Goal: Transaction & Acquisition: Purchase product/service

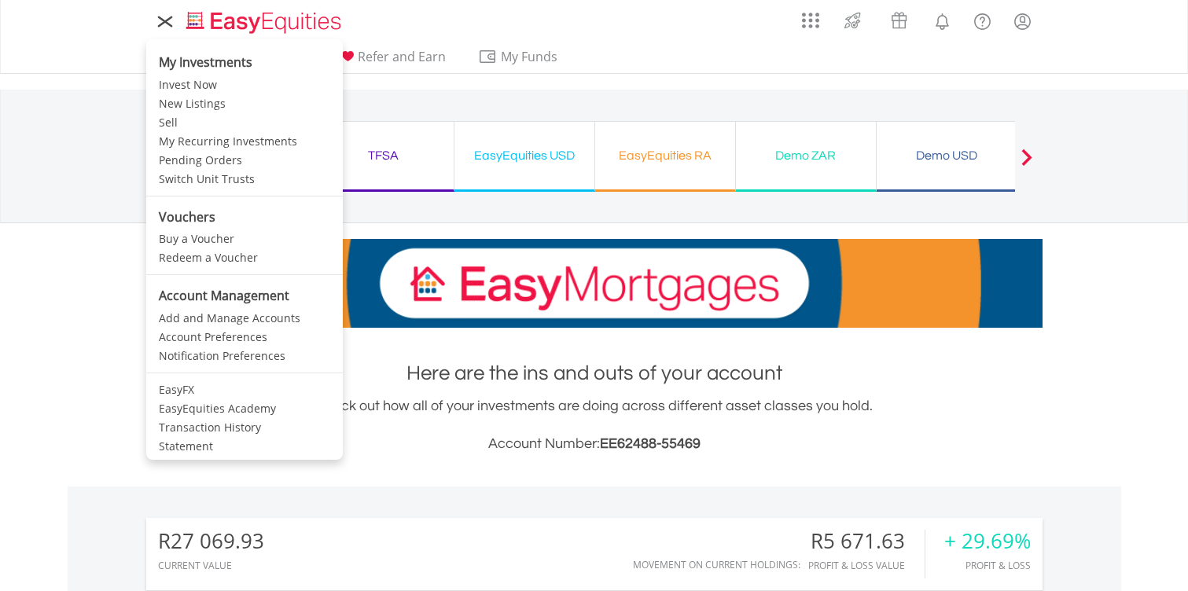
click at [165, 24] on icon at bounding box center [165, 22] width 22 height 20
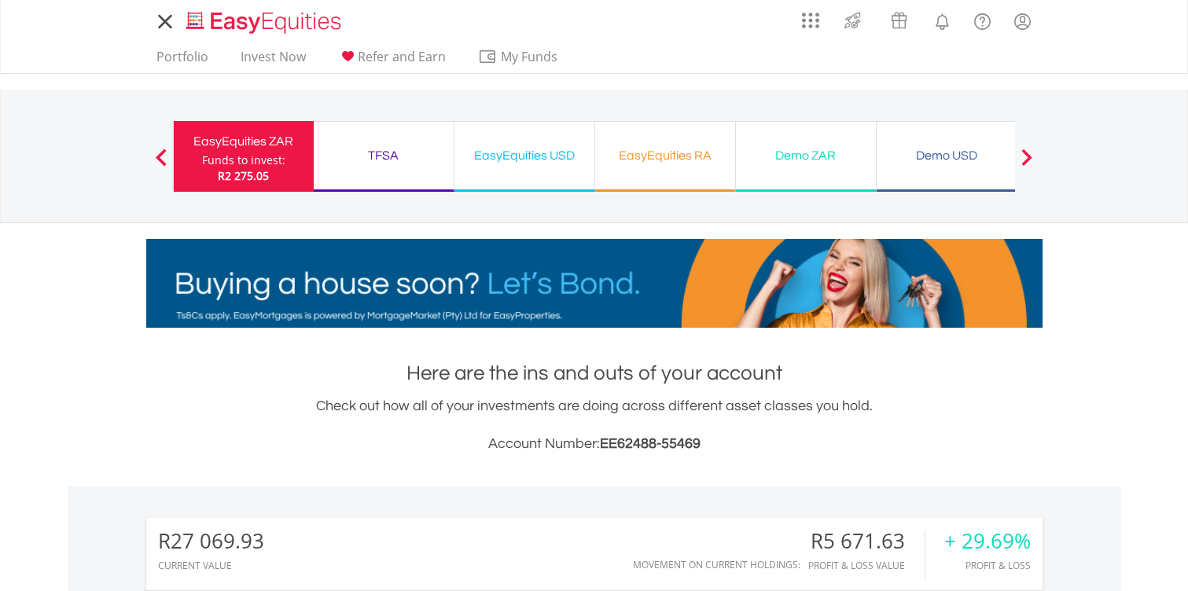
click at [164, 24] on icon at bounding box center [165, 22] width 22 height 20
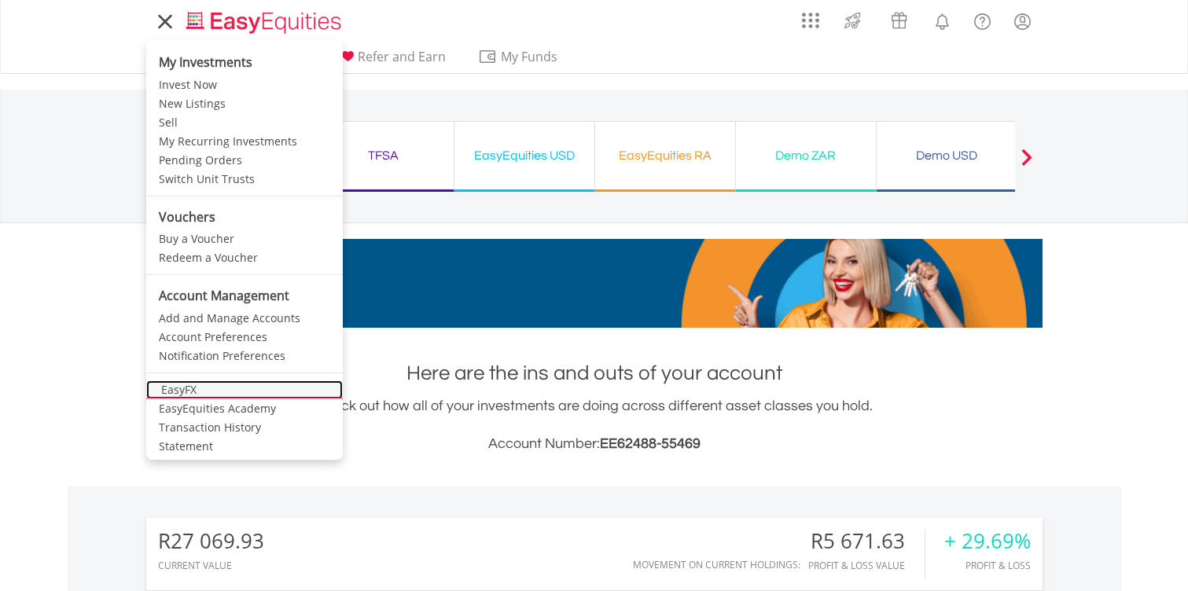
click at [213, 393] on link "EasyFX" at bounding box center [244, 390] width 197 height 19
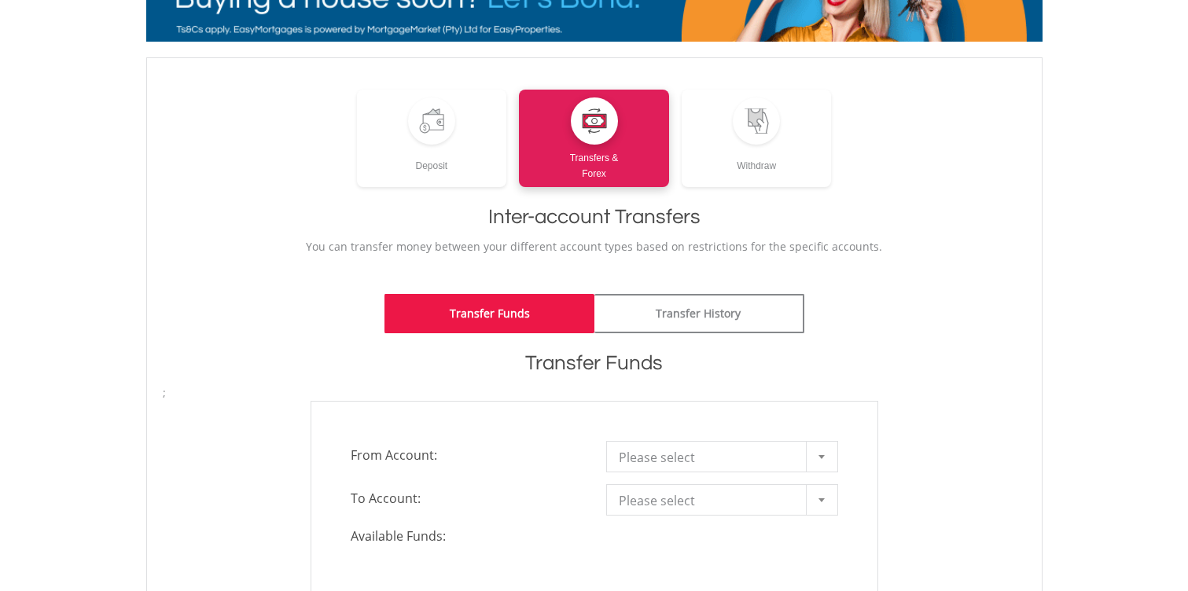
scroll to position [236, 0]
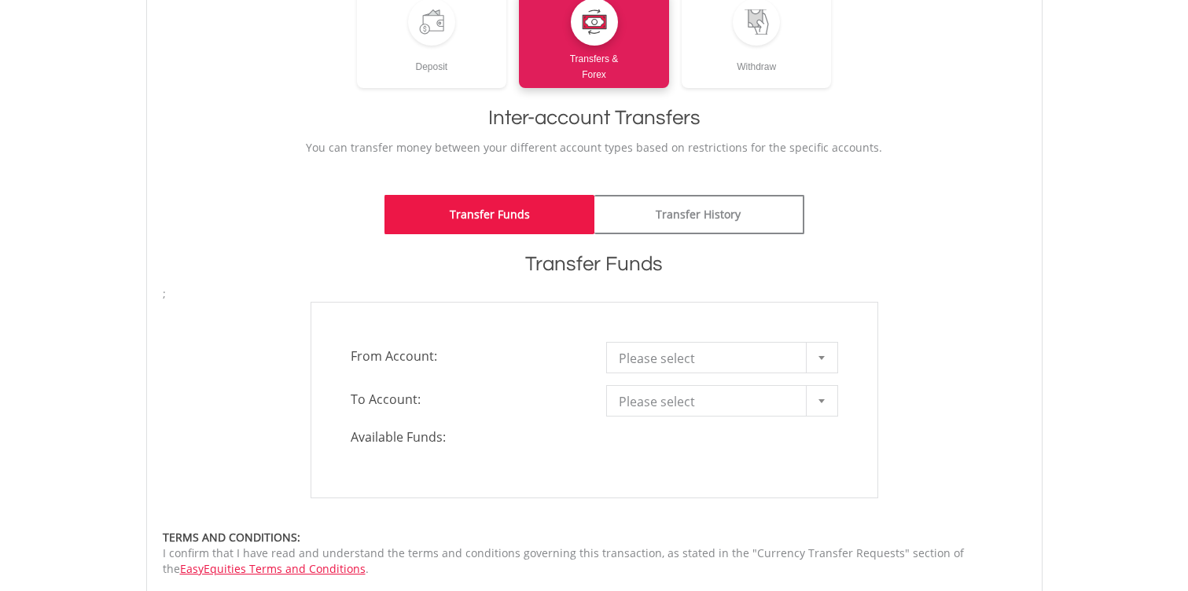
click at [635, 372] on div "Please select" at bounding box center [722, 357] width 232 height 31
click at [635, 372] on div "Please select Please select EasyEquities ZAR - 55469 EasyEquities USD - 292020" at bounding box center [722, 357] width 232 height 31
click at [819, 356] on b at bounding box center [821, 358] width 6 height 4
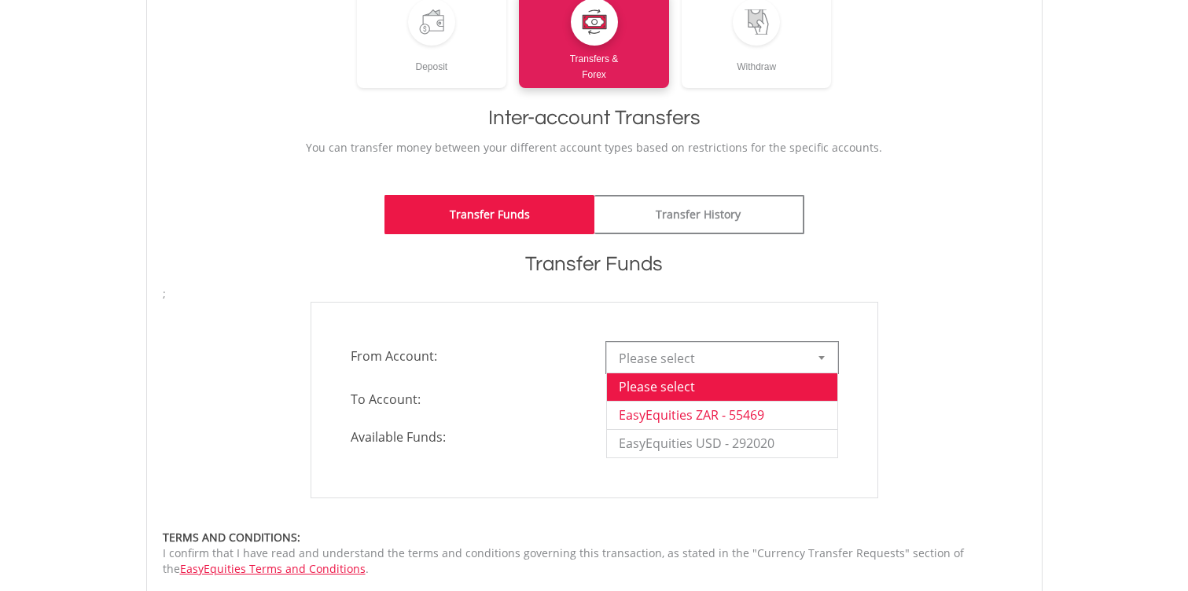
click at [772, 421] on li "EasyEquities ZAR - 55469" at bounding box center [722, 415] width 230 height 28
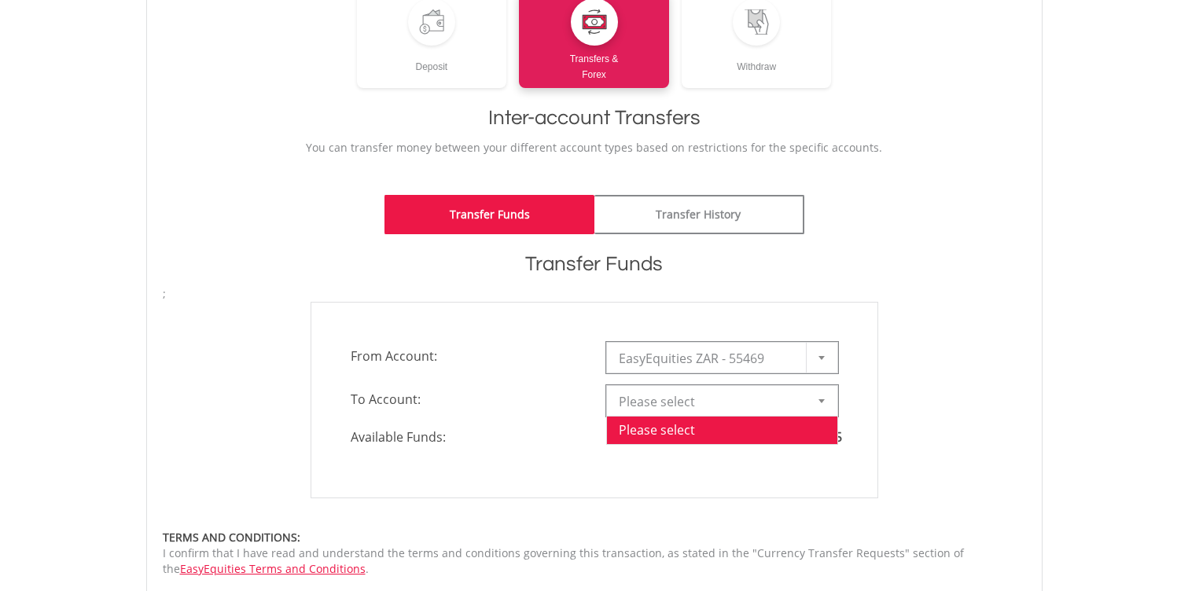
click at [823, 399] on b at bounding box center [821, 401] width 6 height 4
click at [748, 480] on li "EasyEquities USD - 292020" at bounding box center [722, 486] width 230 height 28
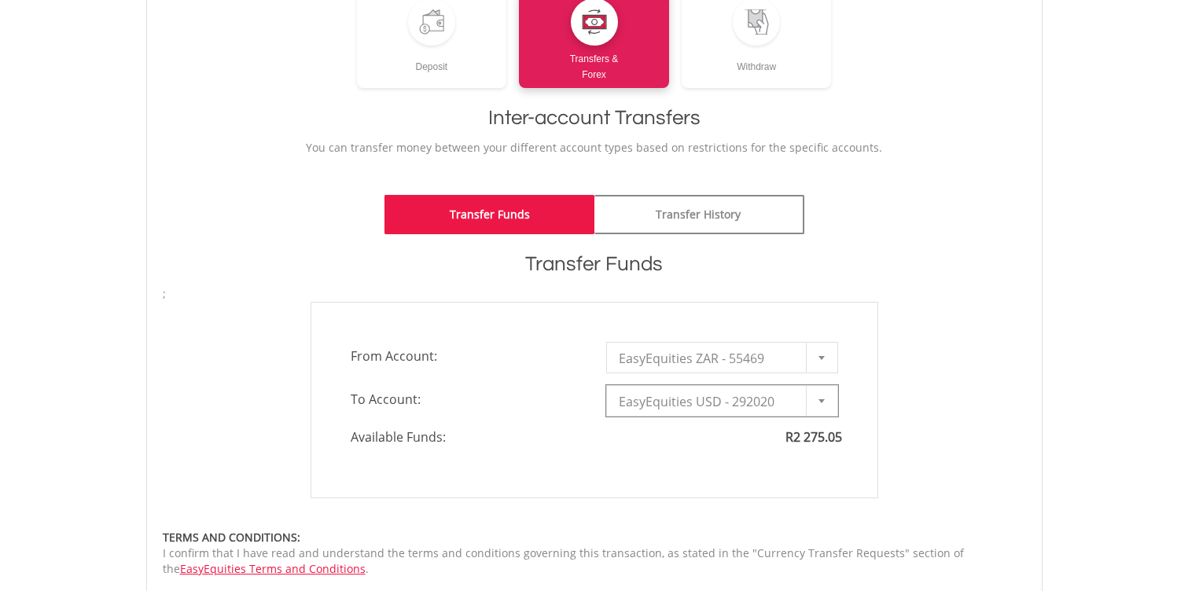
type input "*"
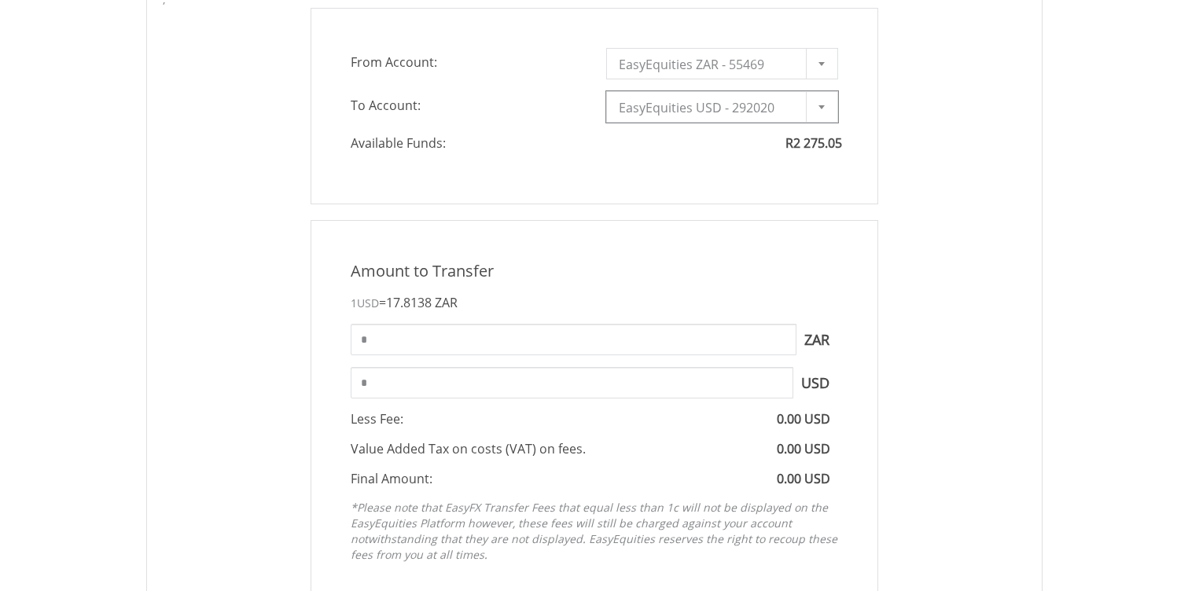
scroll to position [651, 0]
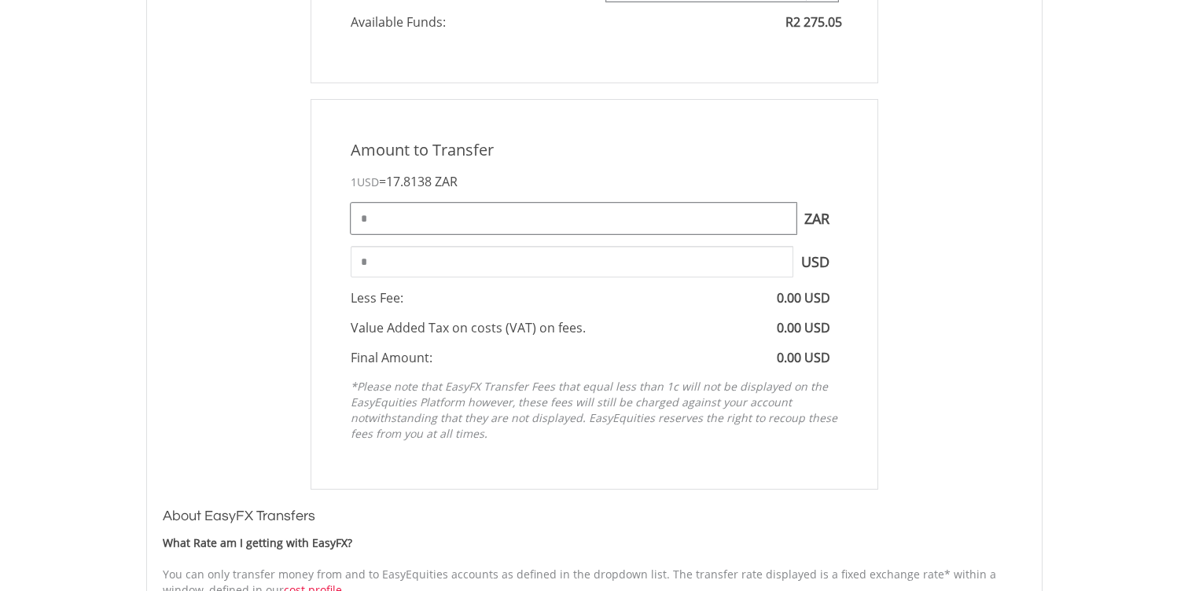
click at [653, 208] on input "*" at bounding box center [574, 218] width 446 height 31
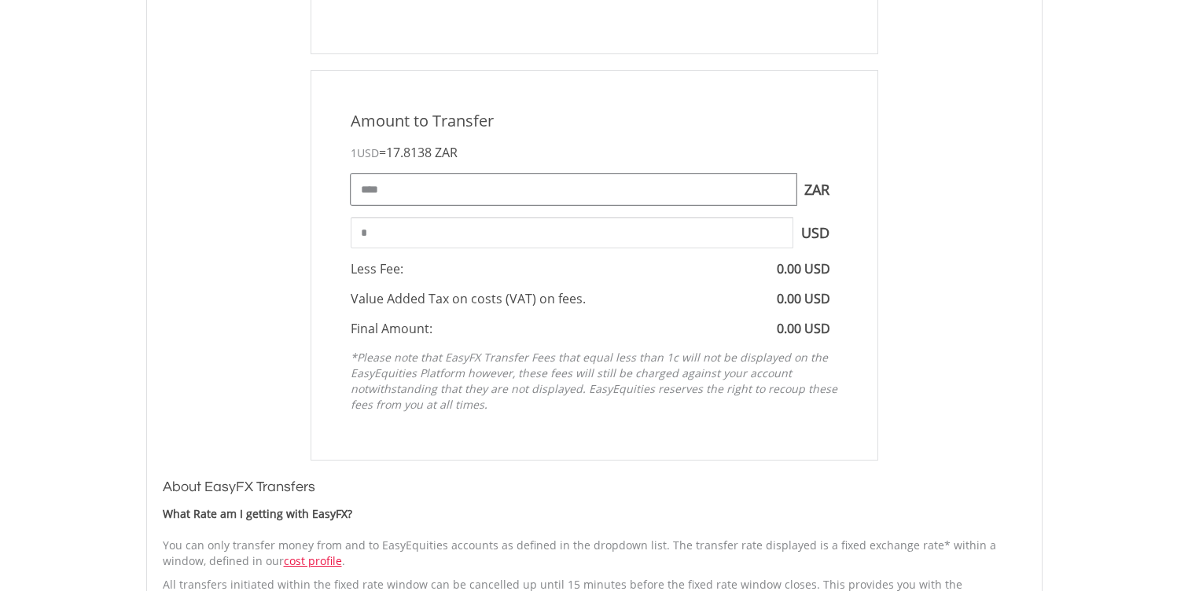
type input "****"
type input "******"
click at [539, 388] on em "*Please note that EasyFX Transfer Fees that equal less than 1c will not be disp…" at bounding box center [594, 381] width 487 height 62
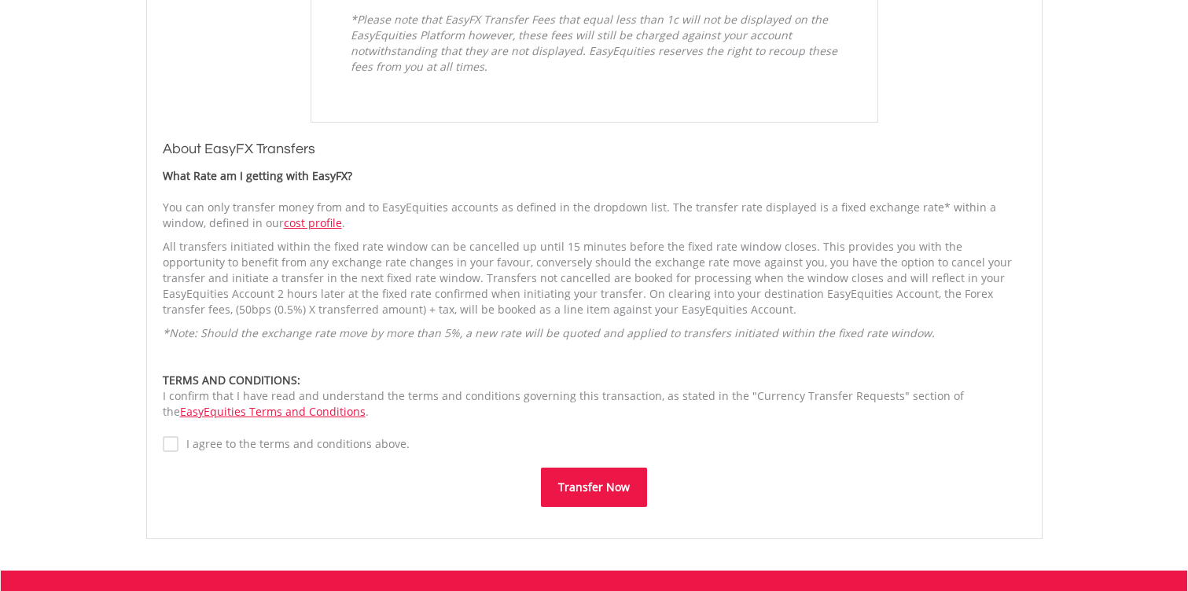
scroll to position [1019, 0]
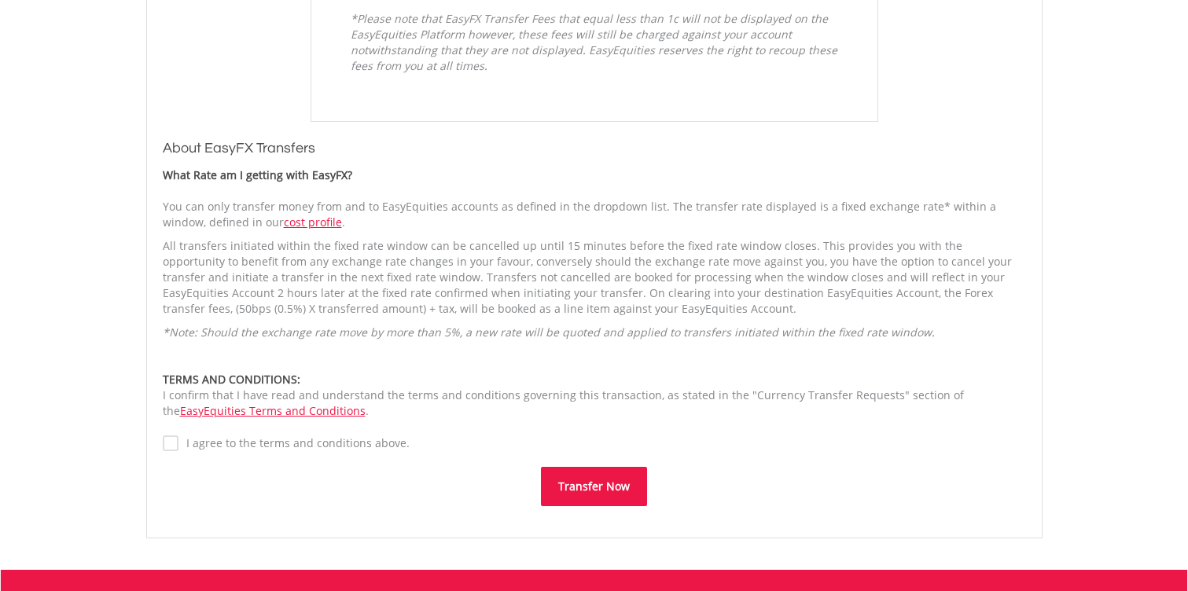
click at [300, 442] on label "I agree to the terms and conditions above." at bounding box center [293, 444] width 231 height 16
click at [574, 484] on button "Transfer Now" at bounding box center [594, 486] width 106 height 39
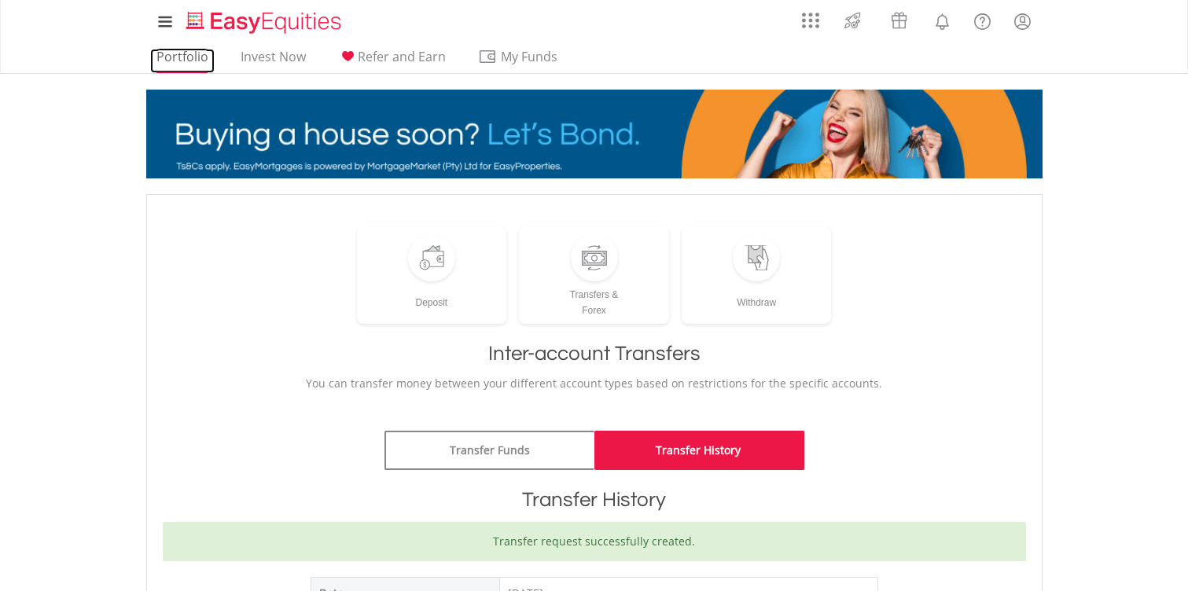
click at [168, 53] on link "Portfolio" at bounding box center [182, 61] width 64 height 24
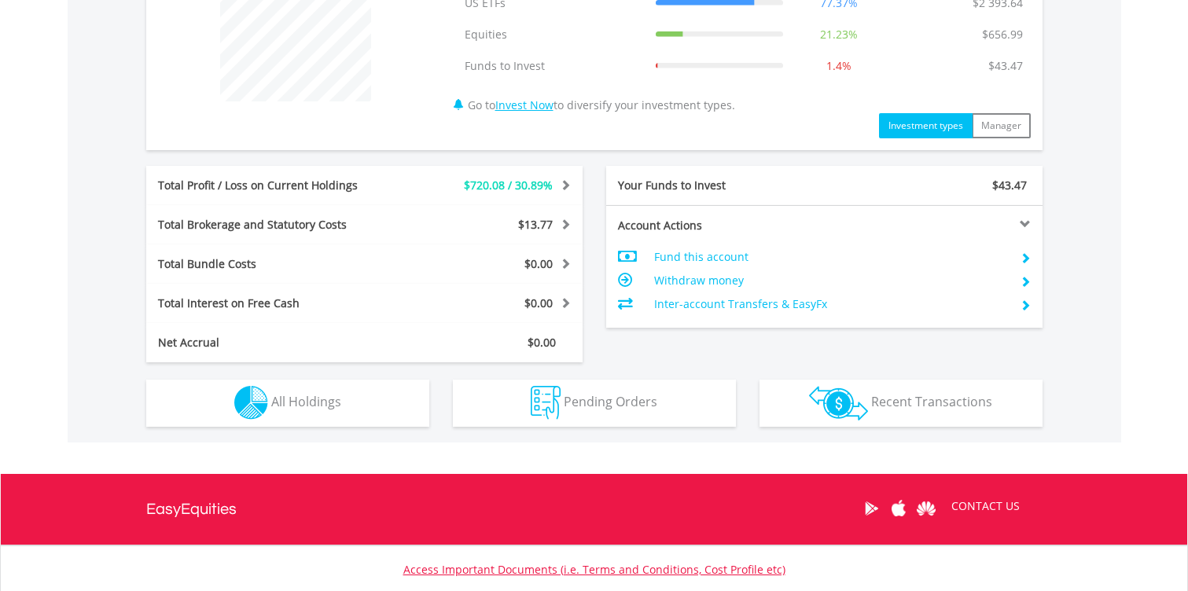
scroll to position [700, 0]
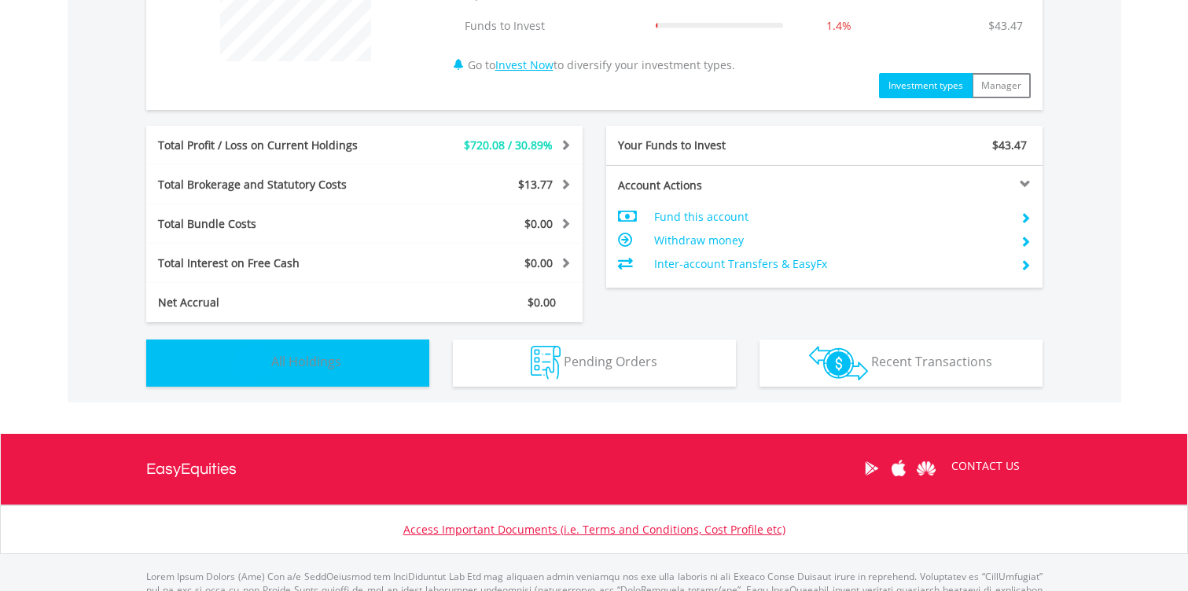
click at [391, 377] on button "Holdings All Holdings" at bounding box center [287, 363] width 283 height 47
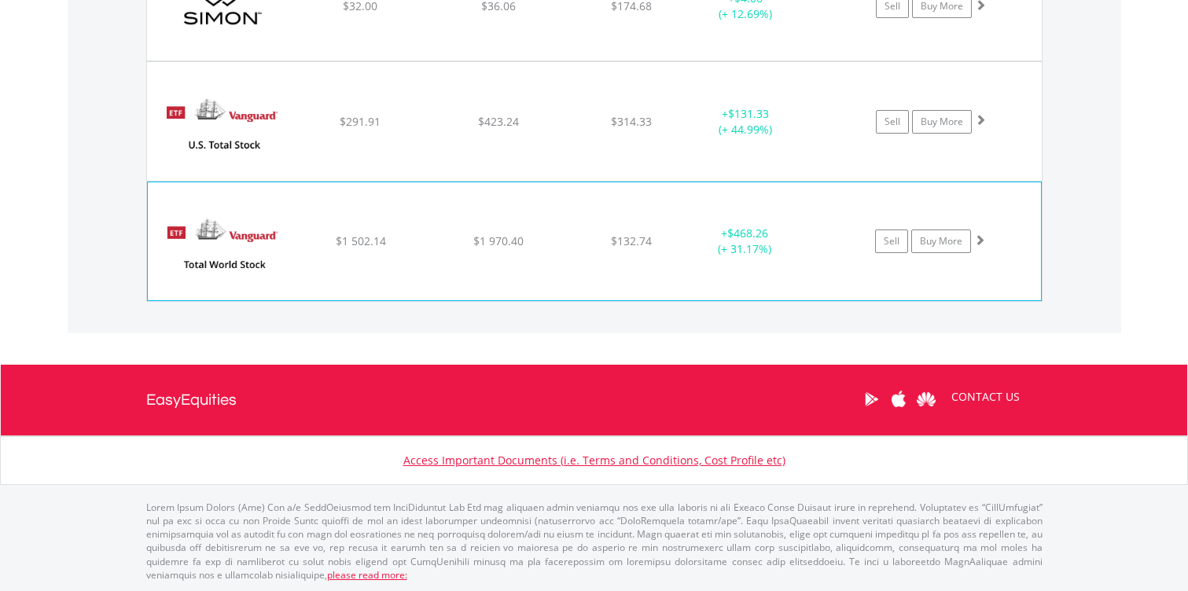
scroll to position [1480, 0]
click at [940, 236] on link "Buy More" at bounding box center [941, 242] width 60 height 24
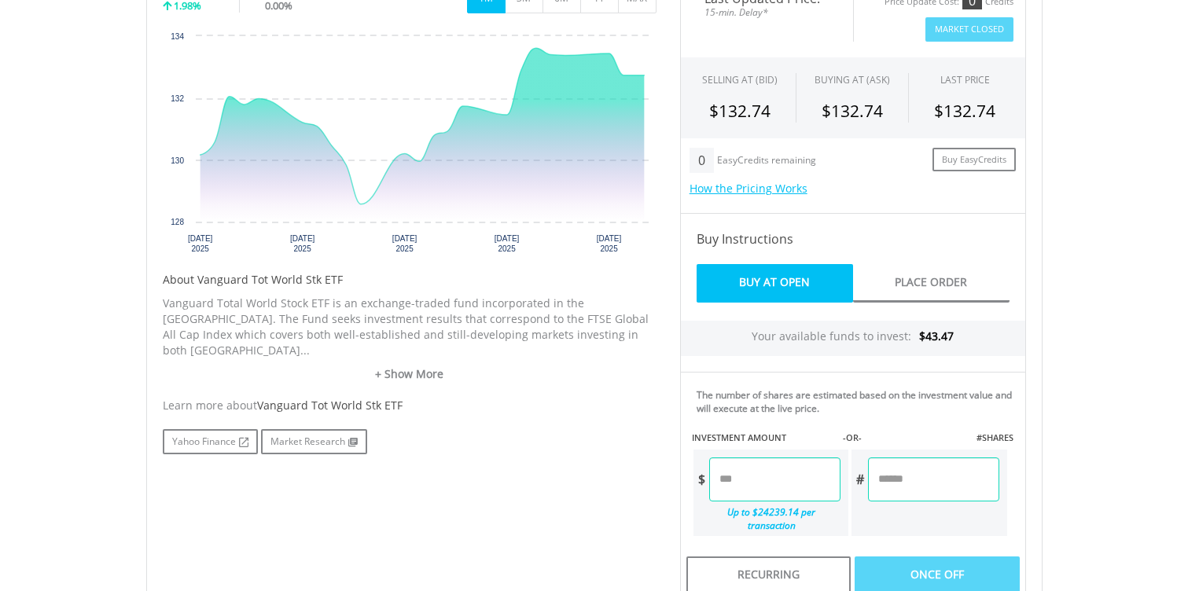
scroll to position [531, 0]
click at [759, 470] on input "number" at bounding box center [774, 479] width 131 height 44
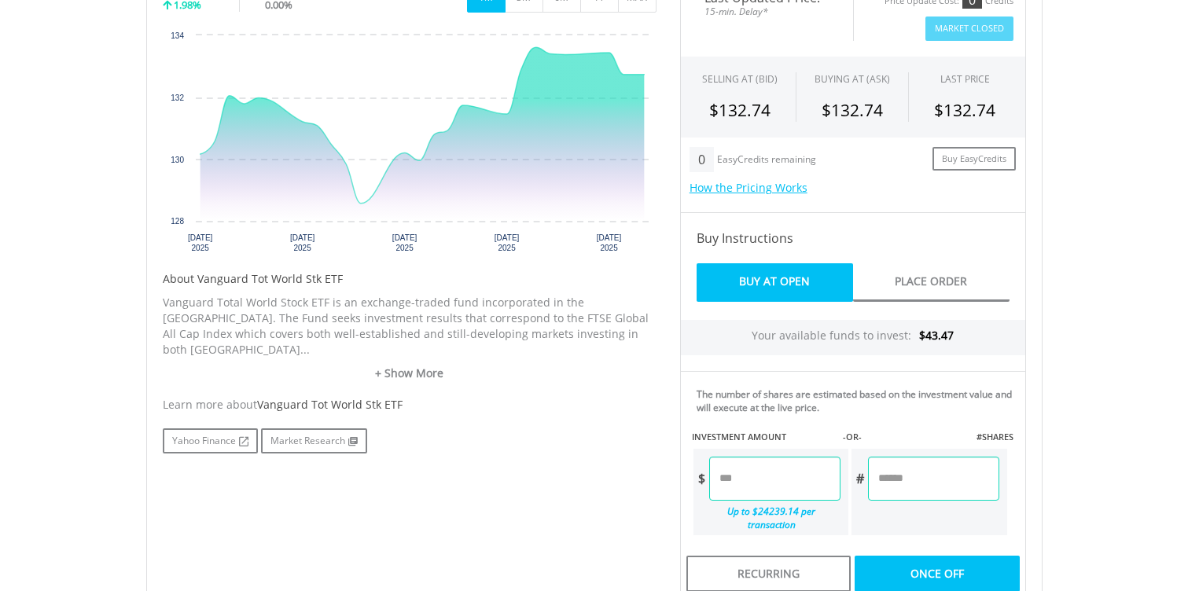
click at [910, 555] on div "Last Updated Price: 15-min. Delay* Price Update Cost: 0 Credits Market Closed S…" at bounding box center [852, 377] width 369 height 804
type input "*****"
type input "******"
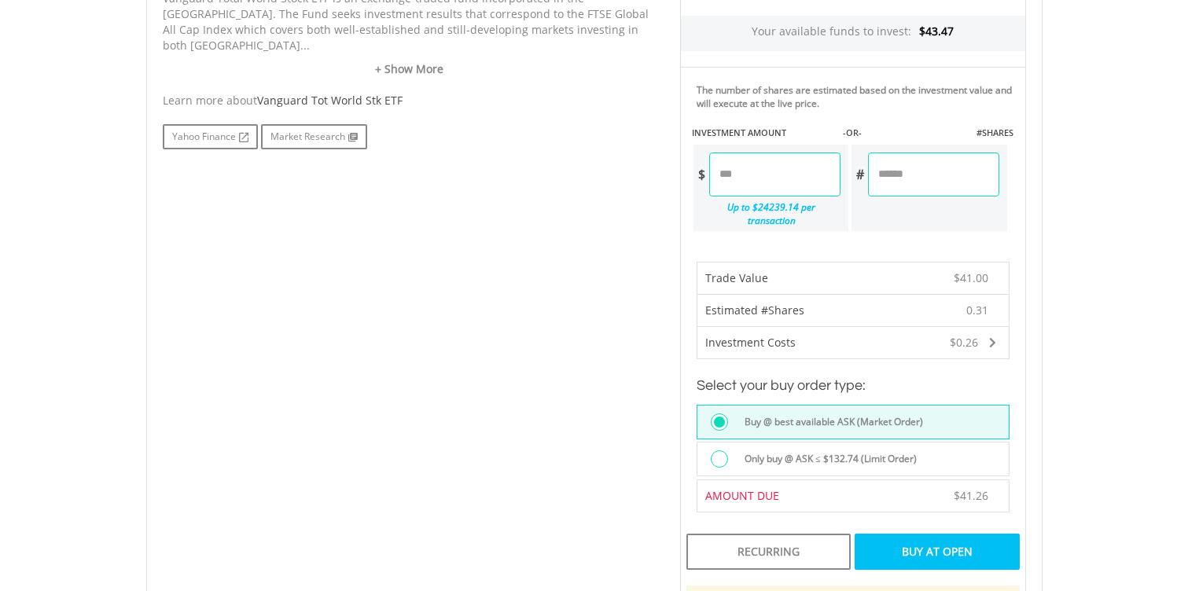
scroll to position [842, 0]
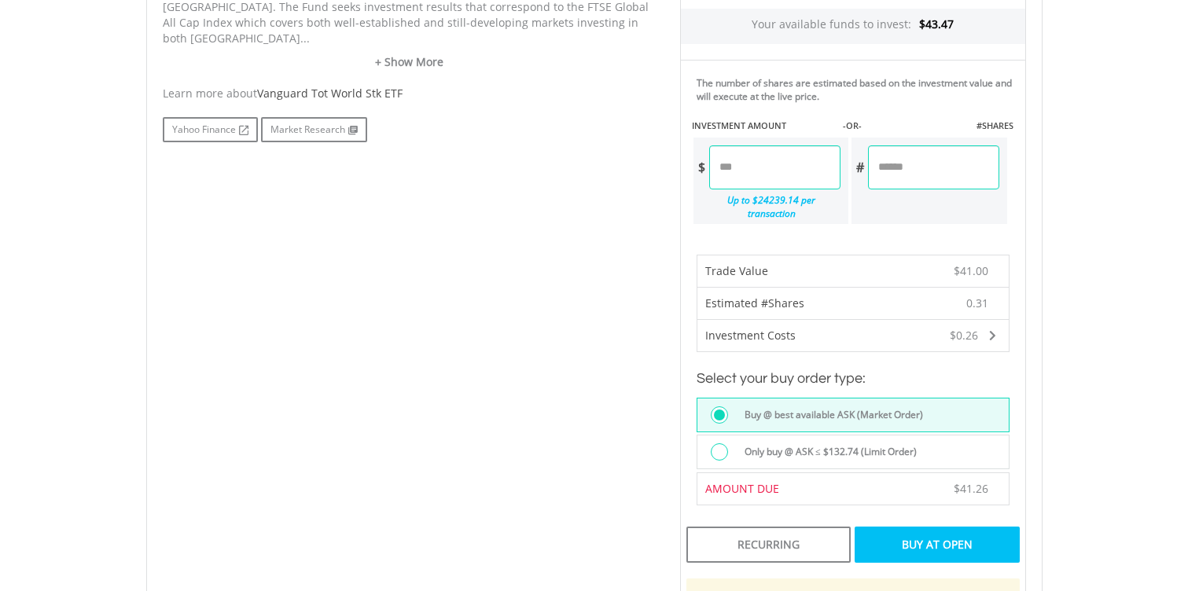
click at [898, 534] on div "Buy At Open" at bounding box center [937, 545] width 164 height 36
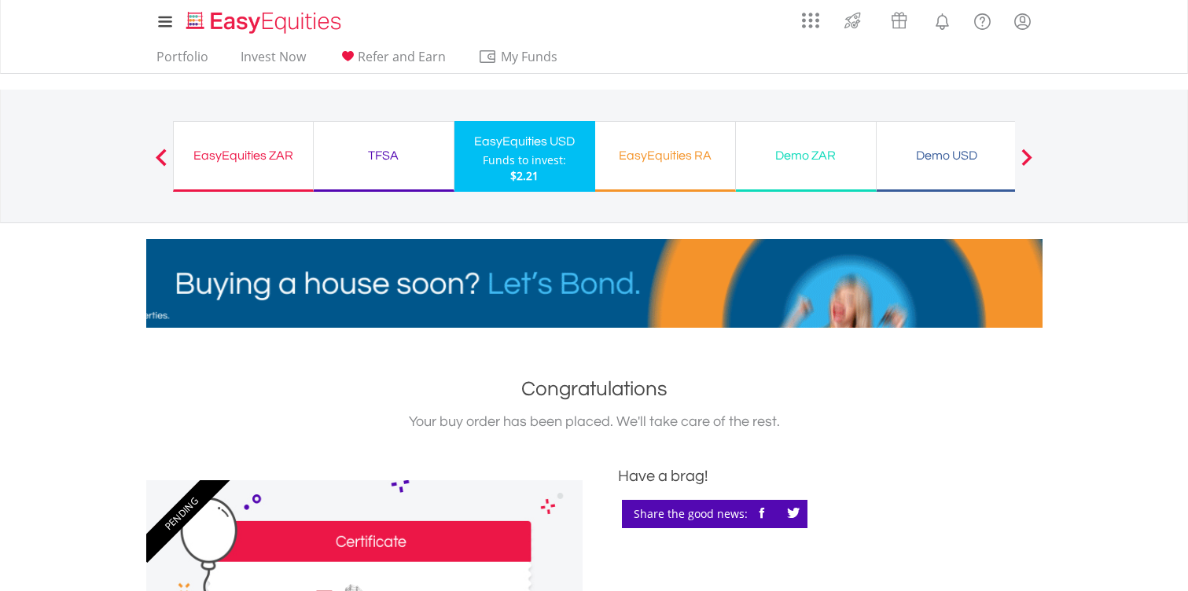
click at [350, 166] on div "TFSA Funds to invest: $2.21" at bounding box center [384, 156] width 141 height 71
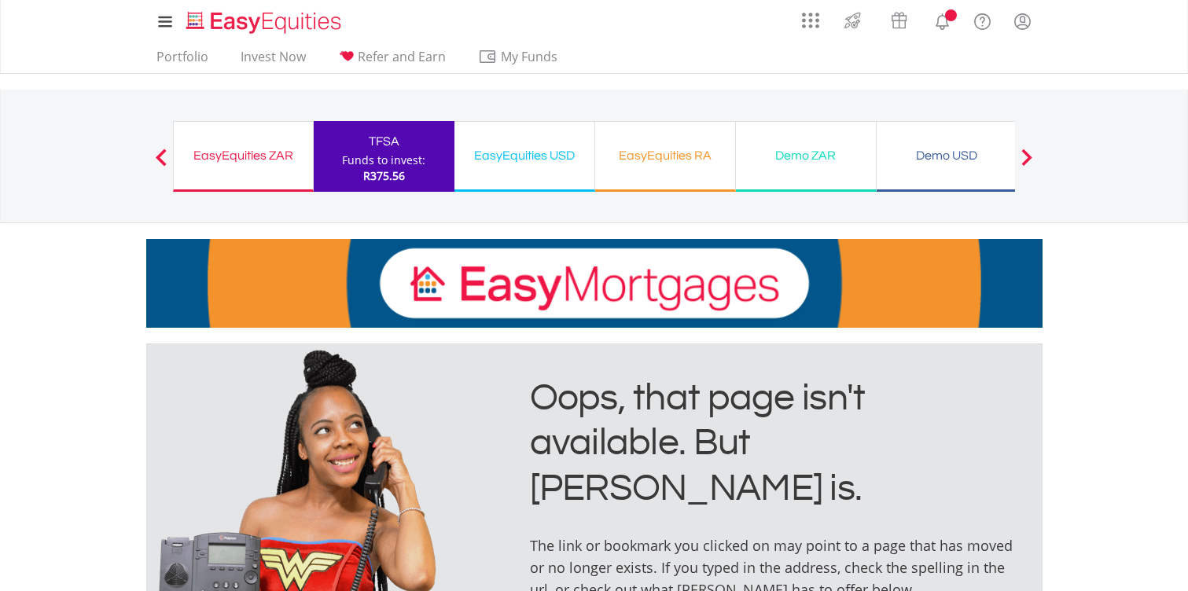
scroll to position [19, 0]
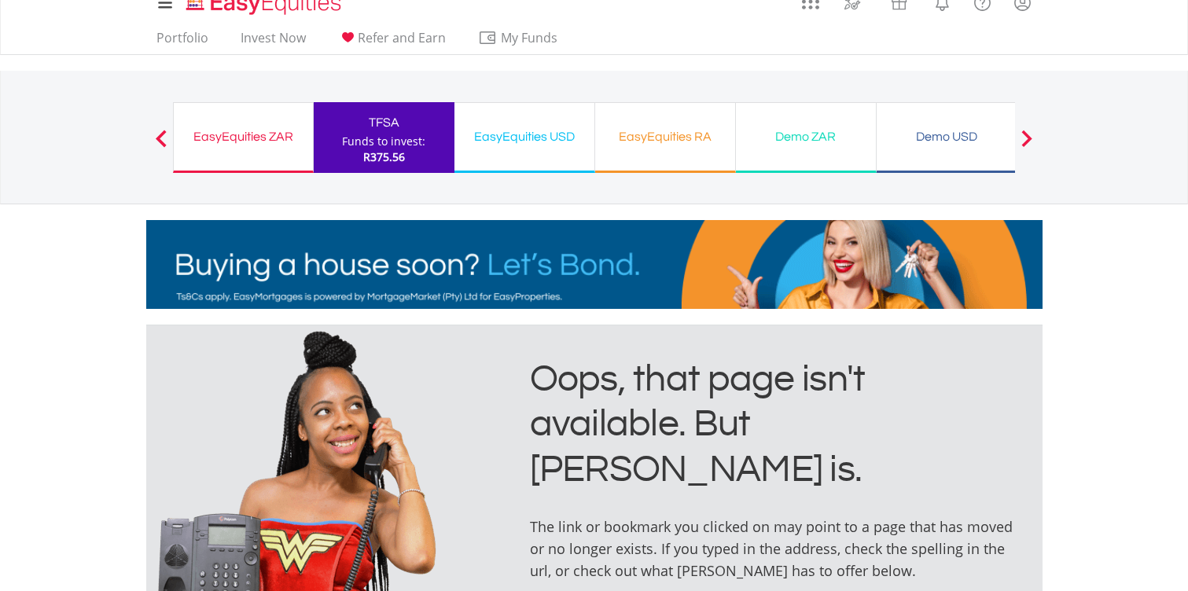
click at [267, 135] on div "EasyEquities ZAR" at bounding box center [243, 137] width 120 height 22
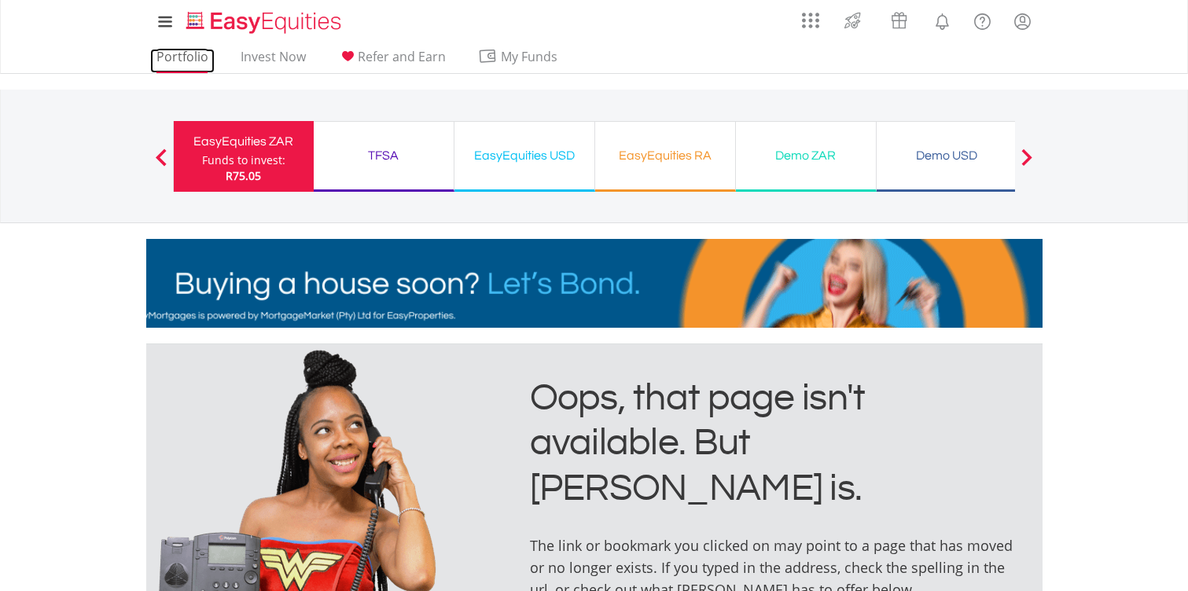
click at [200, 57] on link "Portfolio" at bounding box center [182, 61] width 64 height 24
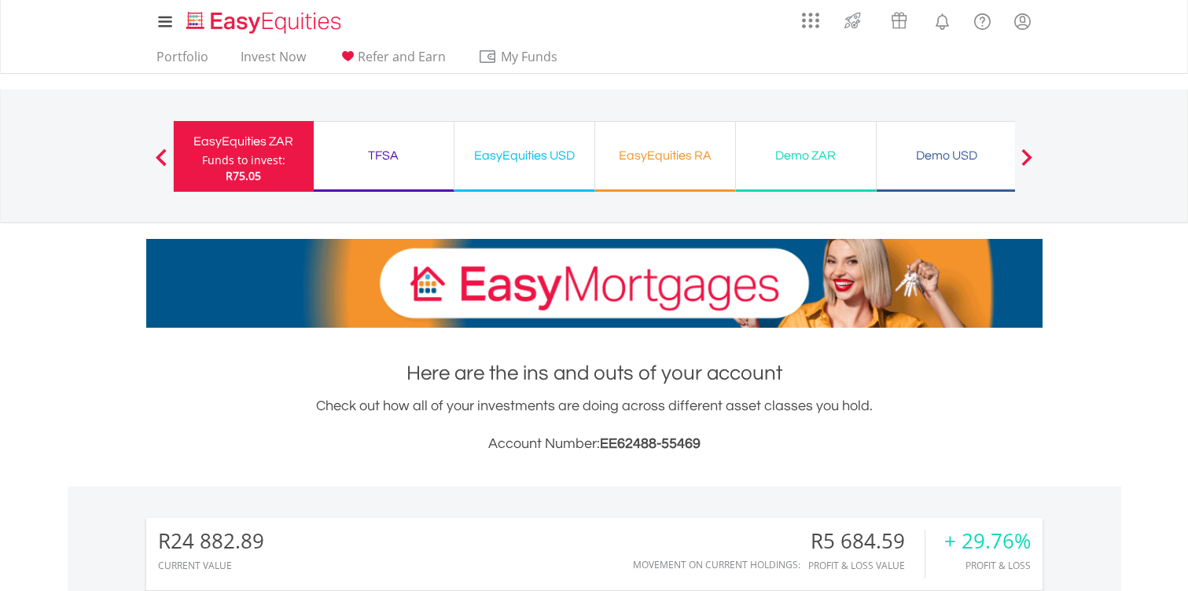
click at [368, 158] on div "TFSA" at bounding box center [383, 156] width 121 height 22
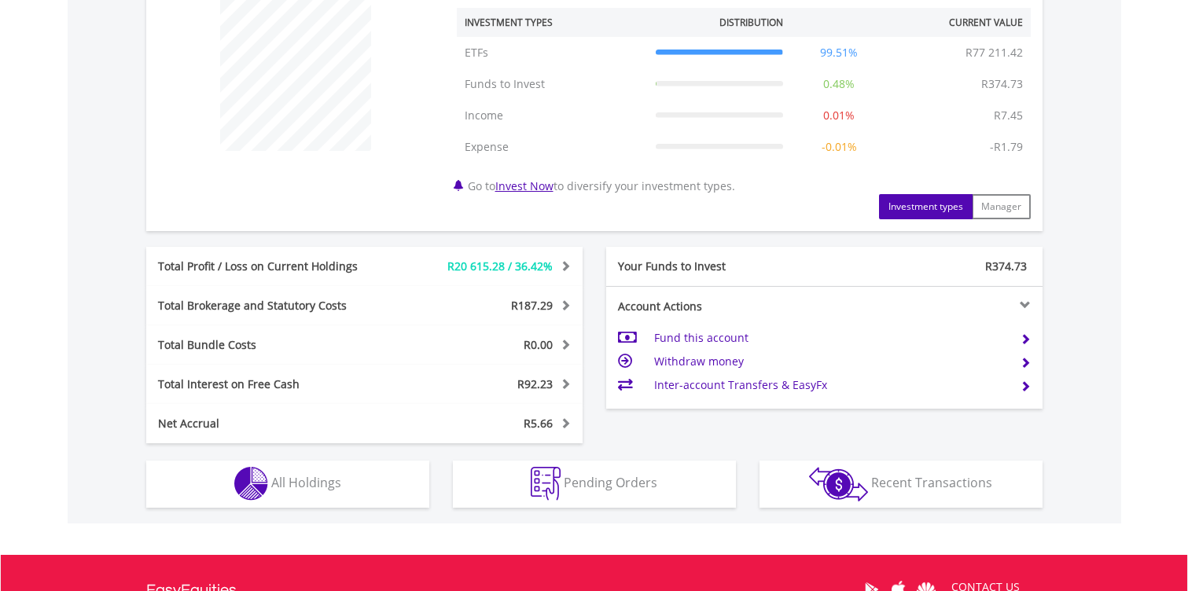
scroll to position [801, 0]
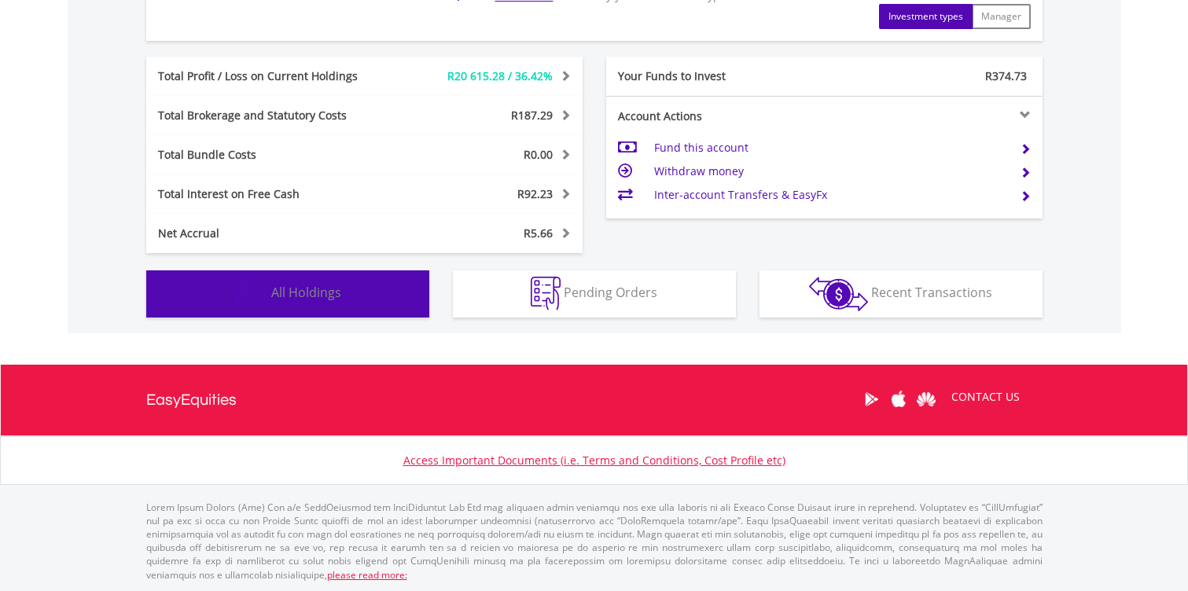
click at [380, 296] on button "Holdings All Holdings" at bounding box center [287, 293] width 283 height 47
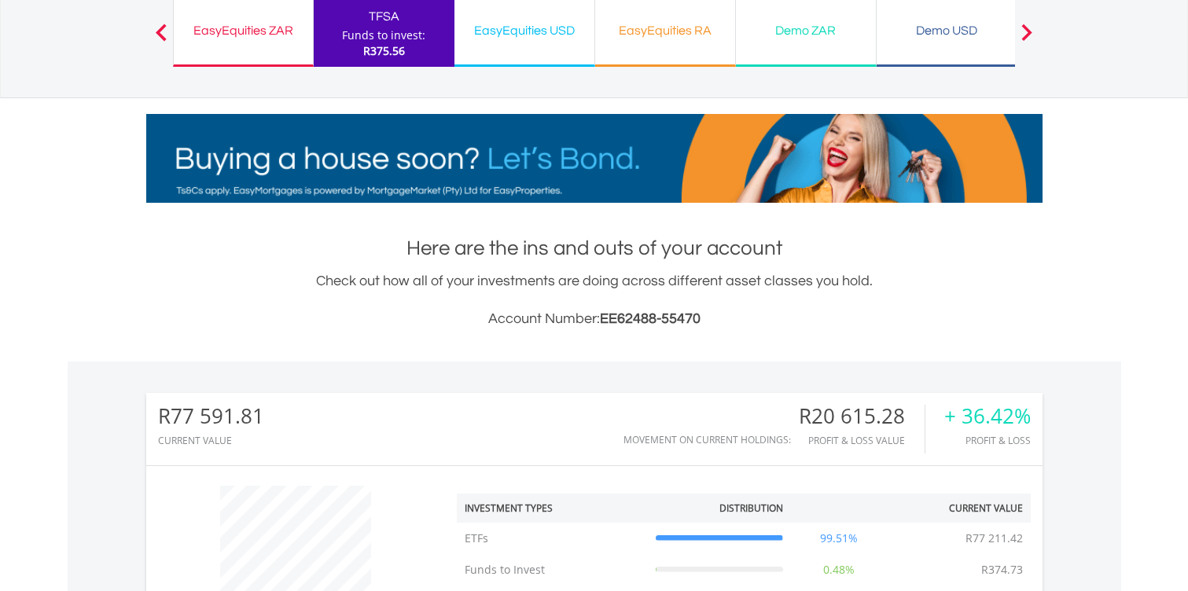
scroll to position [82, 0]
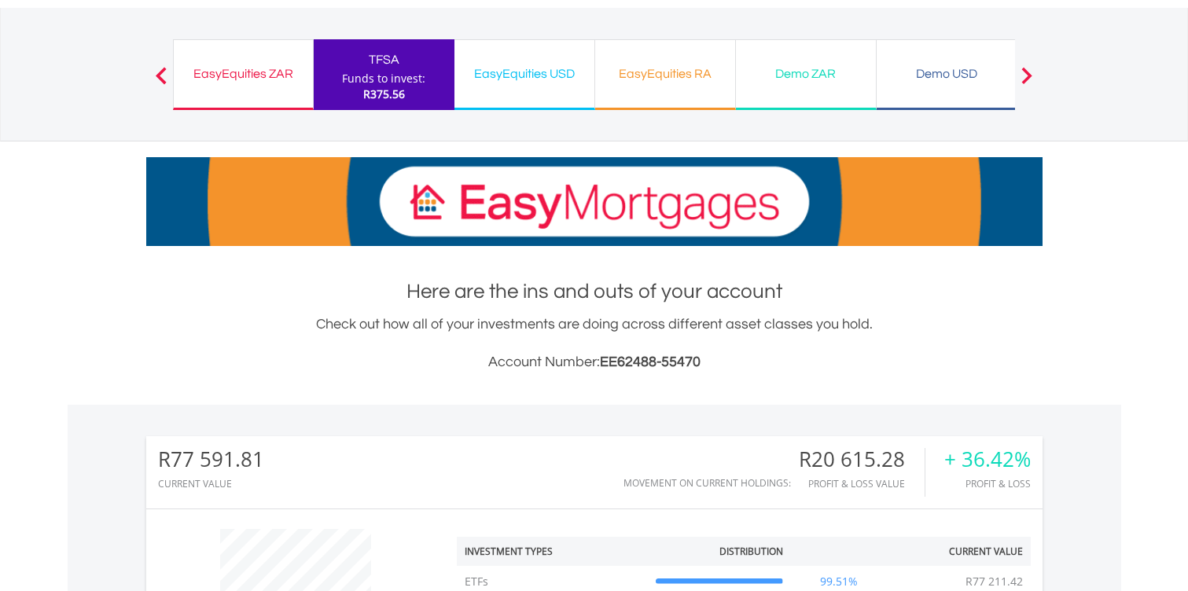
click at [270, 84] on div "EasyEquities ZAR Funds to invest: R375.56" at bounding box center [243, 74] width 141 height 71
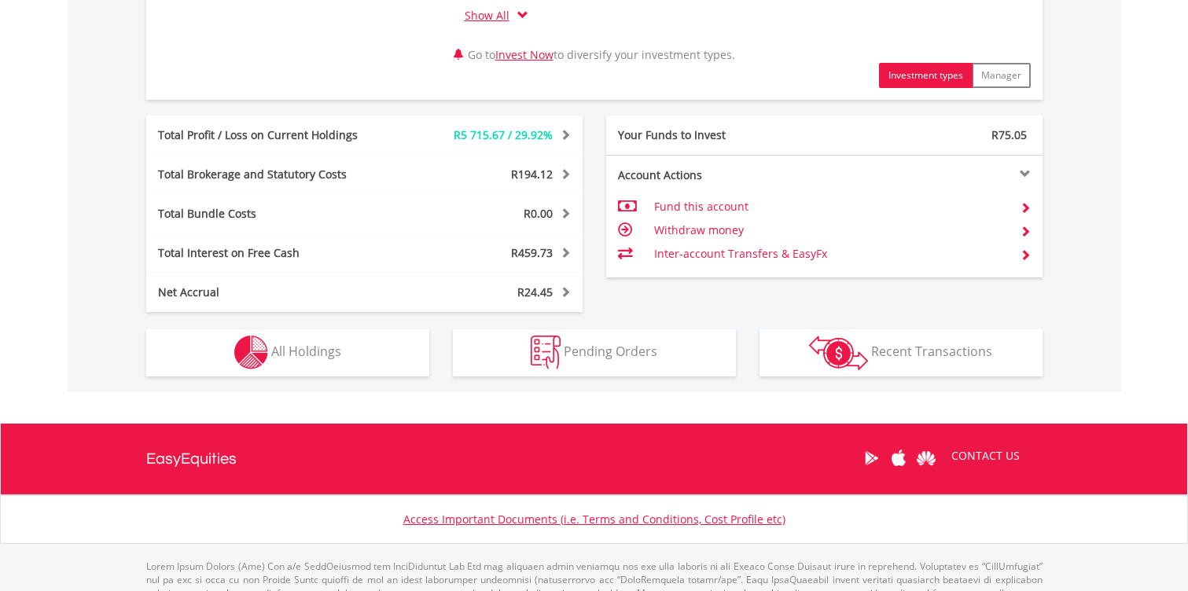
scroll to position [807, 0]
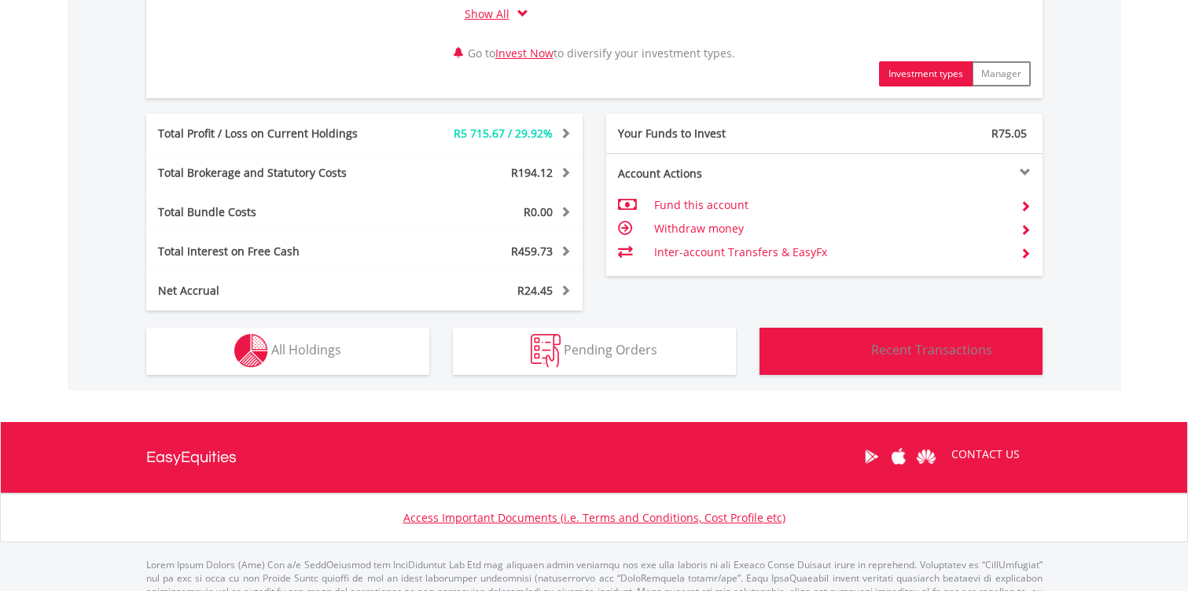
click at [877, 334] on button "Transactions Recent Transactions" at bounding box center [900, 351] width 283 height 47
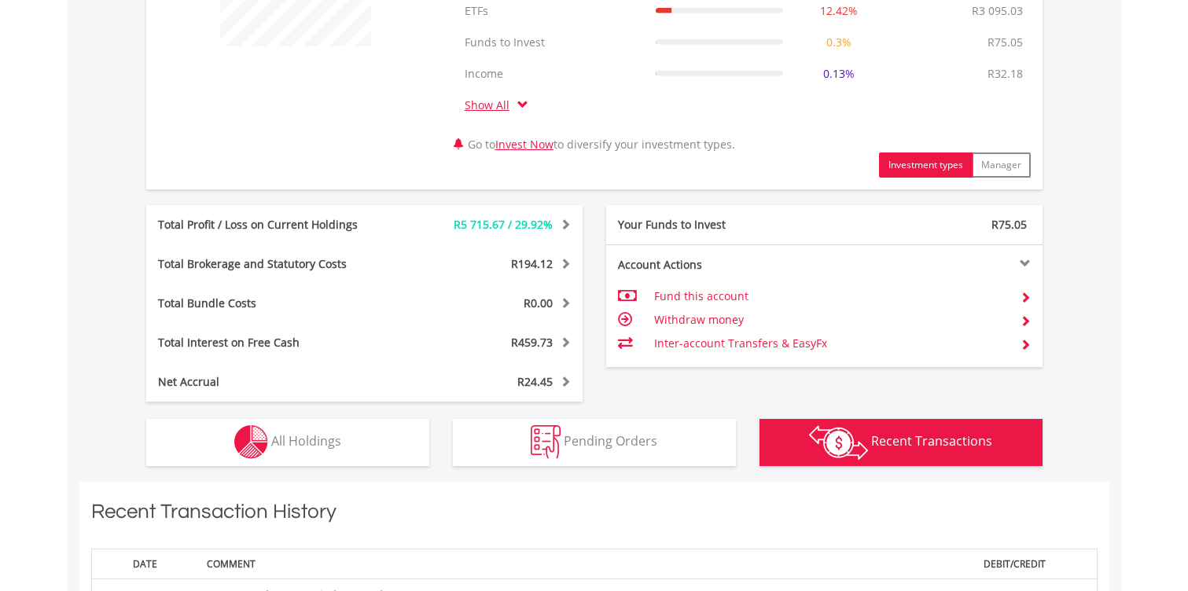
scroll to position [668, 0]
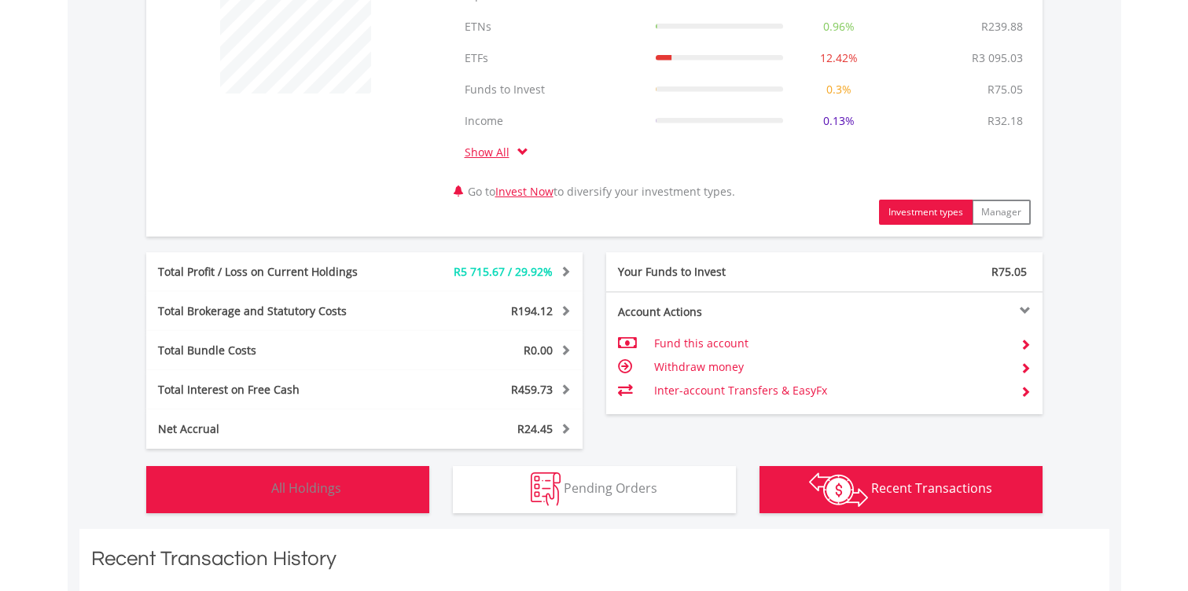
click at [376, 487] on button "Holdings All Holdings" at bounding box center [287, 489] width 283 height 47
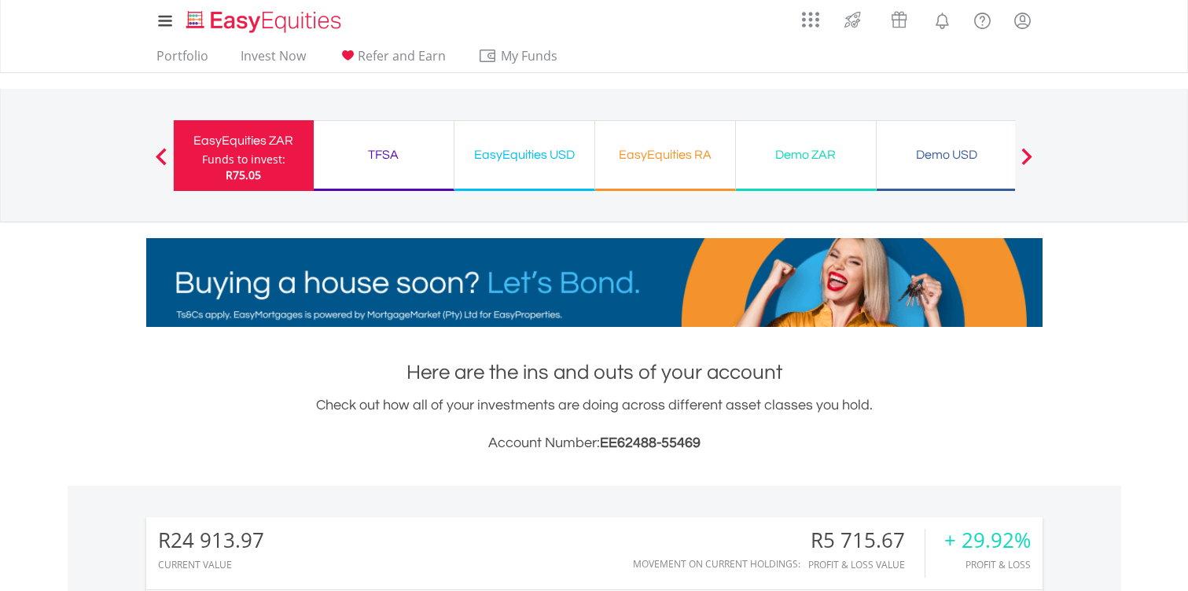
scroll to position [0, 0]
